Goal: Information Seeking & Learning: Learn about a topic

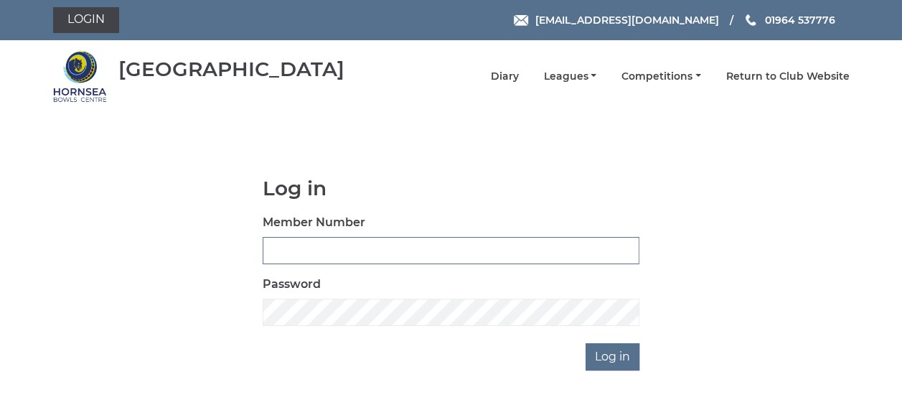
click at [315, 250] on input "Member Number" at bounding box center [451, 250] width 377 height 27
type input "0358"
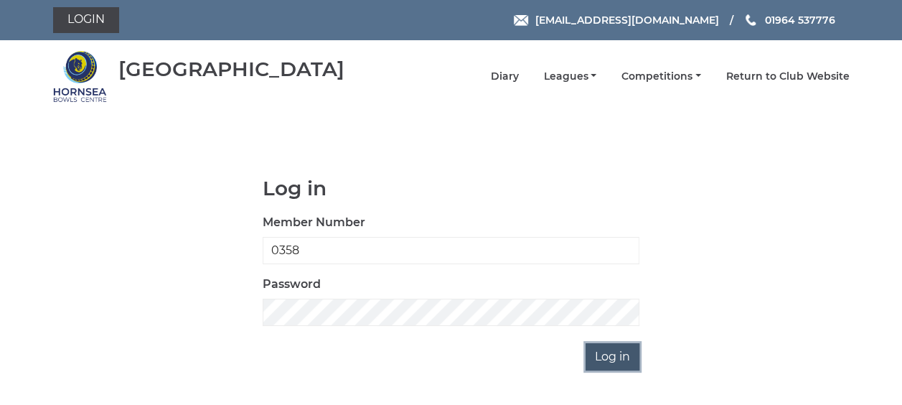
click at [600, 356] on input "Log in" at bounding box center [613, 356] width 54 height 27
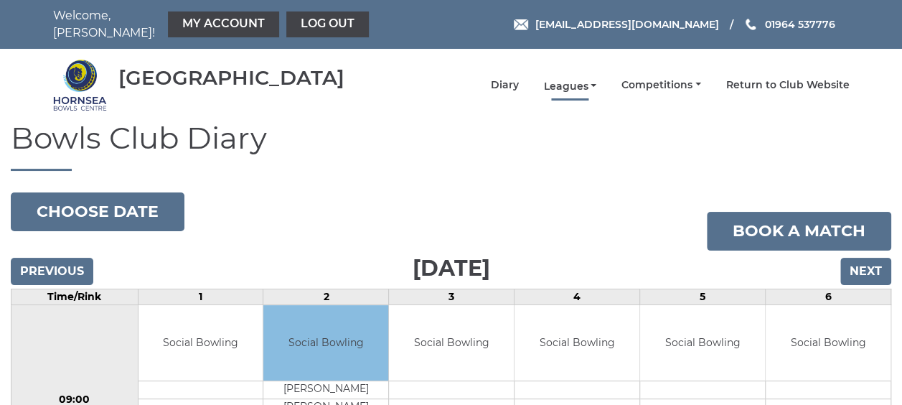
click at [570, 80] on link "Leagues" at bounding box center [569, 87] width 53 height 14
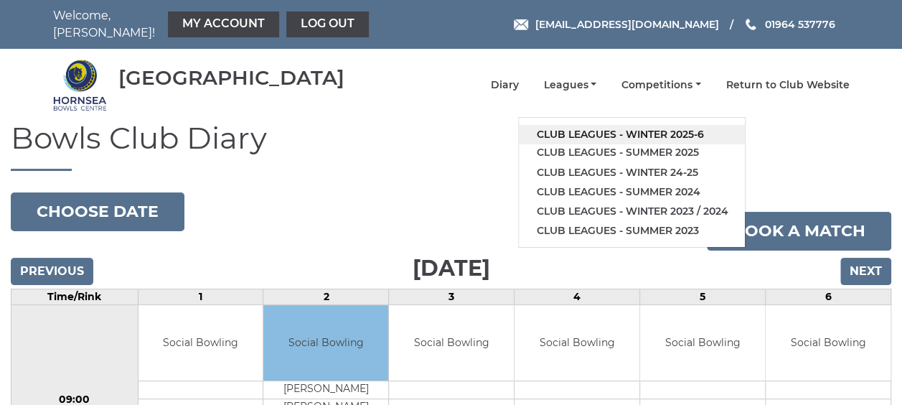
click at [580, 125] on link "Club leagues - Winter 2025-6" at bounding box center [632, 134] width 226 height 19
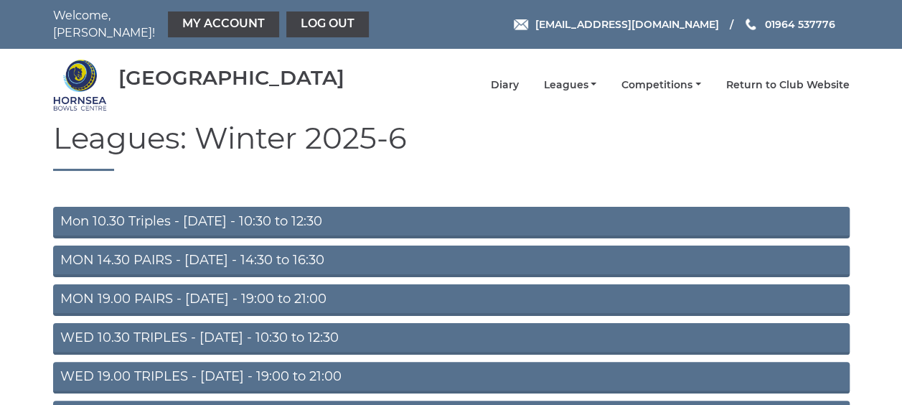
click at [182, 291] on link "MON 19.00 PAIRS - Monday - 19:00 to 21:00" at bounding box center [451, 300] width 797 height 32
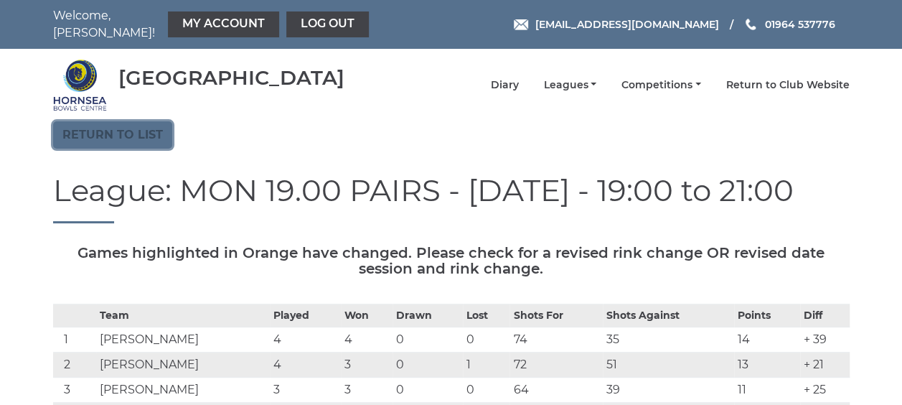
click at [117, 128] on link "Return to list" at bounding box center [112, 134] width 119 height 27
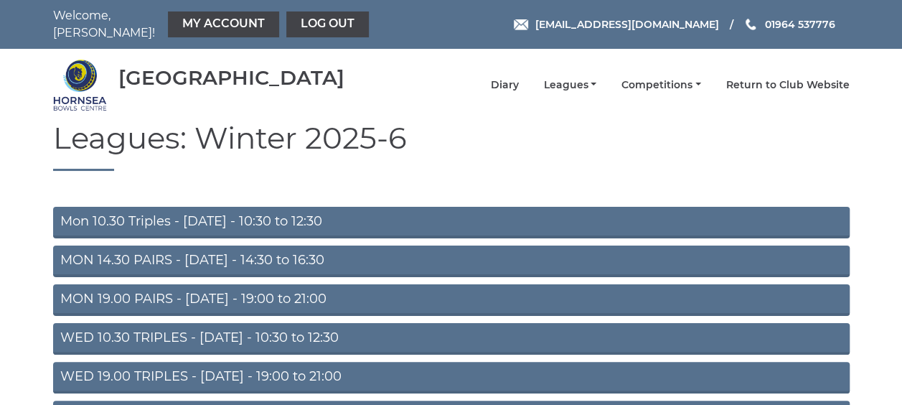
click at [169, 372] on link "WED 19.00 TRIPLES - [DATE] - 19:00 to 21:00" at bounding box center [451, 378] width 797 height 32
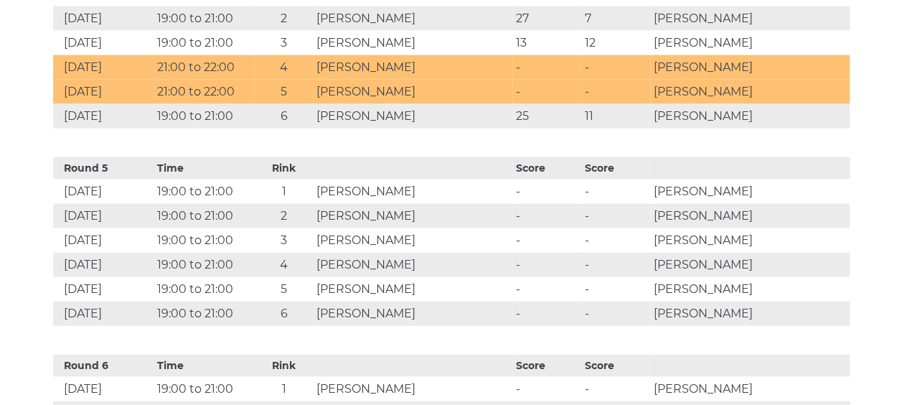
scroll to position [1349, 0]
